Goal: Navigation & Orientation: Find specific page/section

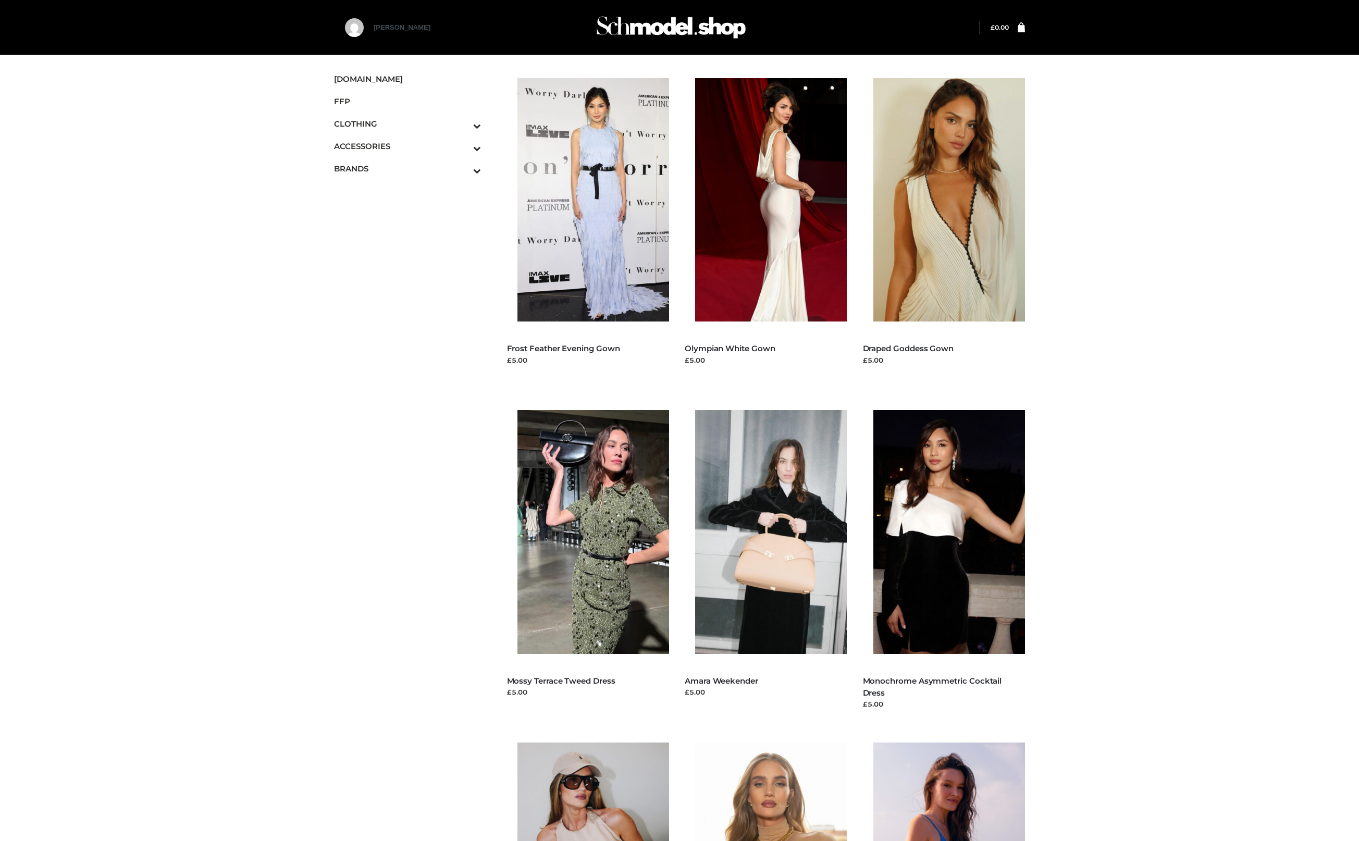
click at [1194, 166] on div "Menu [DOMAIN_NAME] FFP CLOTHING DRESSES TOPS BOTTOMS TWO PIECE ACCESSORIES BAGS…" at bounding box center [679, 742] width 1359 height 1380
click at [1193, 166] on div "Menu [DOMAIN_NAME] FFP CLOTHING DRESSES TOPS BOTTOMS TWO PIECE ACCESSORIES BAGS…" at bounding box center [679, 742] width 1359 height 1380
drag, startPoint x: 364, startPoint y: 25, endPoint x: 372, endPoint y: 36, distance: 13.2
click at [372, 36] on div "[PERSON_NAME]" at bounding box center [400, 27] width 110 height 19
click at [1265, 436] on div "Menu [DOMAIN_NAME] FFP CLOTHING DRESSES TOPS BOTTOMS TWO PIECE ACCESSORIES BAGS…" at bounding box center [679, 742] width 1359 height 1380
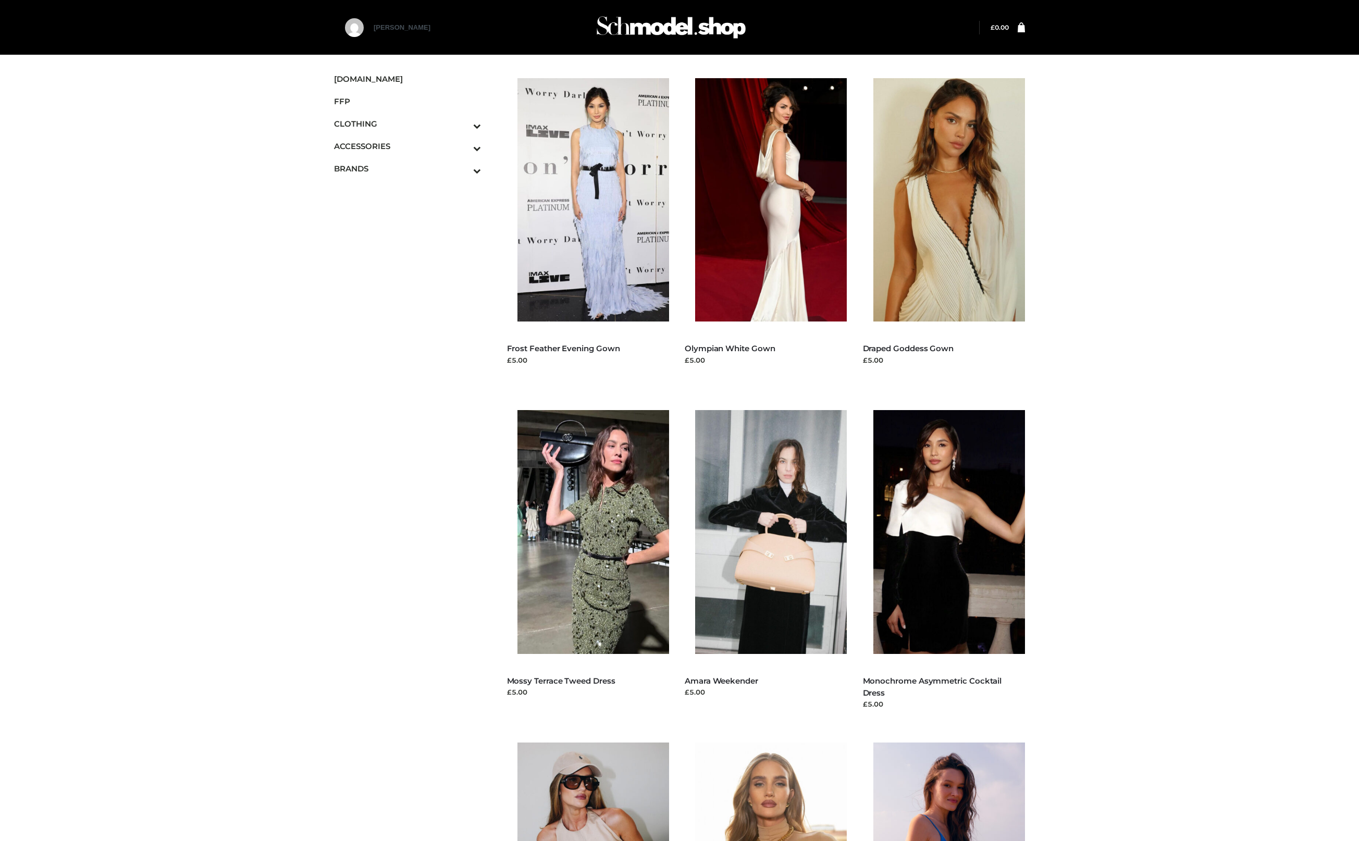
click at [1271, 354] on div "Menu [DOMAIN_NAME] FFP CLOTHING DRESSES TOPS BOTTOMS TWO PIECE ACCESSORIES BAGS…" at bounding box center [679, 742] width 1359 height 1380
click at [1230, 392] on div "Menu [DOMAIN_NAME] FFP CLOTHING DRESSES TOPS BOTTOMS TWO PIECE ACCESSORIES BAGS…" at bounding box center [679, 742] width 1359 height 1380
click at [1219, 228] on div "Menu [DOMAIN_NAME] FFP CLOTHING DRESSES TOPS BOTTOMS TWO PIECE ACCESSORIES BAGS…" at bounding box center [679, 742] width 1359 height 1380
click at [1215, 353] on div "Menu [DOMAIN_NAME] FFP CLOTHING DRESSES TOPS BOTTOMS TWO PIECE ACCESSORIES BAGS…" at bounding box center [679, 742] width 1359 height 1380
click at [1239, 310] on div "Menu [DOMAIN_NAME] FFP CLOTHING DRESSES TOPS BOTTOMS TWO PIECE ACCESSORIES BAGS…" at bounding box center [679, 742] width 1359 height 1380
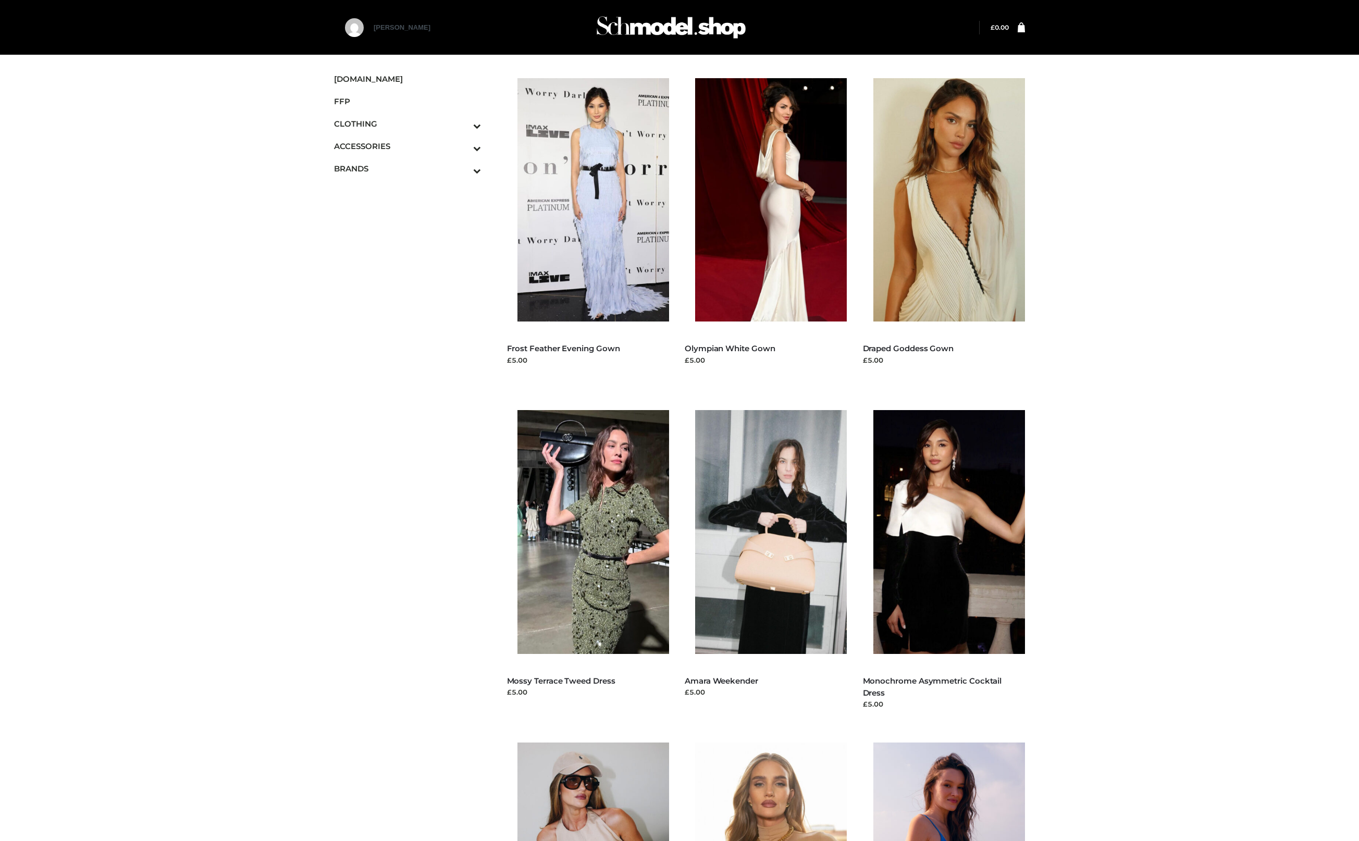
click at [1104, 281] on div "Menu [DOMAIN_NAME] FFP CLOTHING DRESSES TOPS BOTTOMS TWO PIECE ACCESSORIES BAGS…" at bounding box center [679, 742] width 1359 height 1380
click at [1170, 278] on div "Menu [DOMAIN_NAME] FFP CLOTHING DRESSES TOPS BOTTOMS TWO PIECE ACCESSORIES BAGS…" at bounding box center [679, 742] width 1359 height 1380
click at [1335, 520] on div "Menu [DOMAIN_NAME] FFP CLOTHING DRESSES TOPS BOTTOMS TWO PIECE ACCESSORIES BAGS…" at bounding box center [679, 742] width 1359 height 1380
click at [1309, 580] on div "Menu [DOMAIN_NAME] FFP CLOTHING DRESSES TOPS BOTTOMS TWO PIECE ACCESSORIES BAGS…" at bounding box center [679, 742] width 1359 height 1380
click at [1114, 175] on div "Menu [DOMAIN_NAME] FFP CLOTHING DRESSES TOPS BOTTOMS TWO PIECE ACCESSORIES BAGS…" at bounding box center [679, 742] width 1359 height 1380
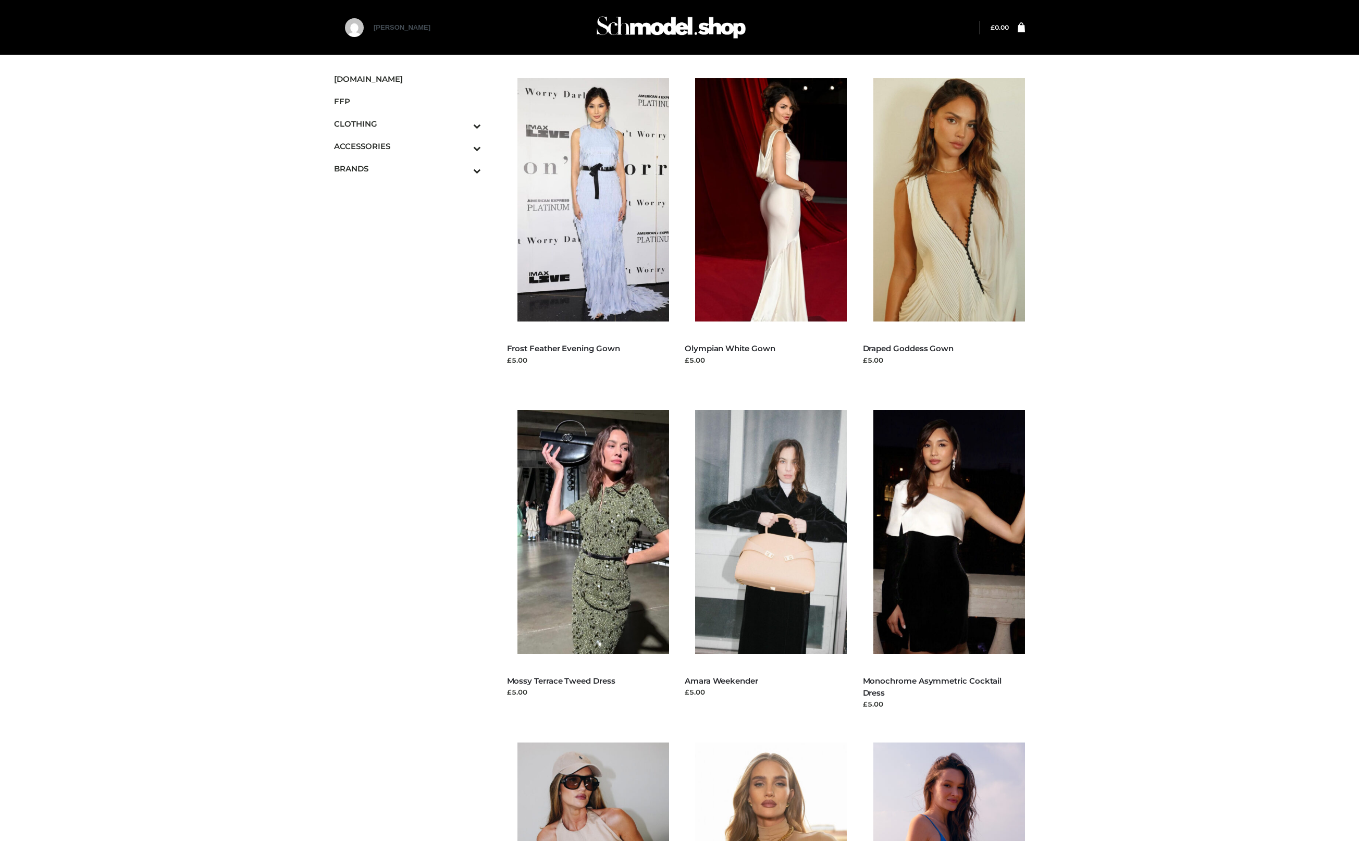
click at [221, 396] on div "Menu [DOMAIN_NAME] FFP CLOTHING DRESSES TOPS BOTTOMS TWO PIECE ACCESSORIES BAGS…" at bounding box center [679, 742] width 1359 height 1380
